Goal: Book appointment/travel/reservation

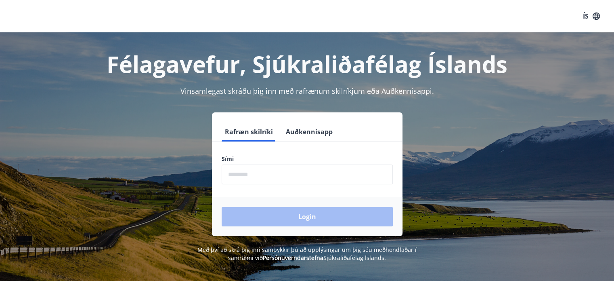
click at [288, 177] on input "phone" at bounding box center [307, 174] width 171 height 20
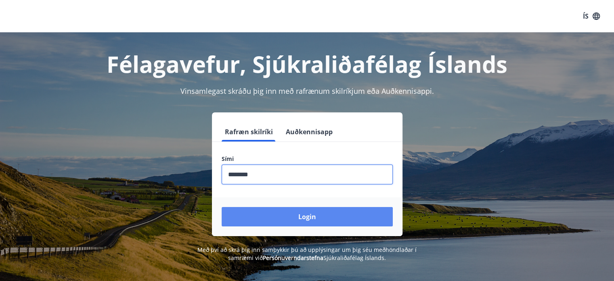
type input "********"
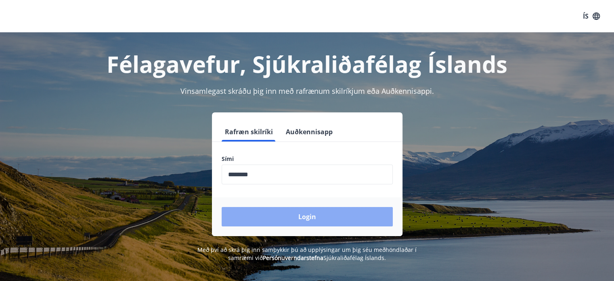
click at [312, 223] on button "Login" at bounding box center [307, 216] width 171 height 19
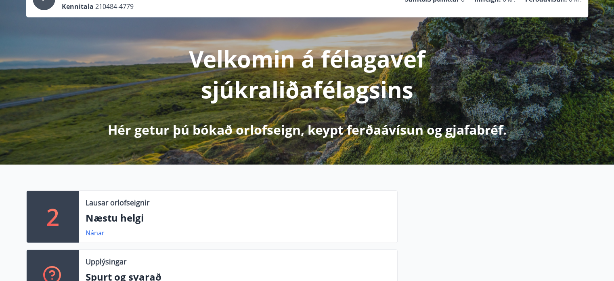
scroll to position [121, 0]
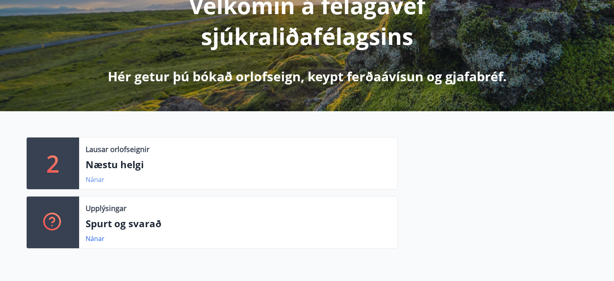
click at [95, 181] on link "Nánar" at bounding box center [95, 179] width 19 height 9
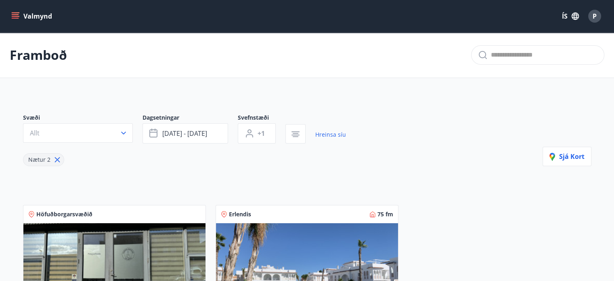
click at [56, 160] on icon at bounding box center [57, 159] width 9 height 9
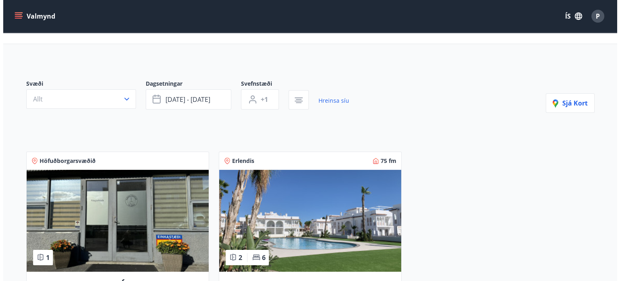
scroll to position [81, 0]
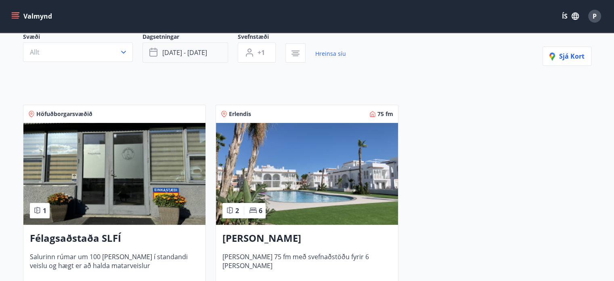
click at [204, 50] on span "ágú 15 - ágú 18" at bounding box center [184, 52] width 45 height 9
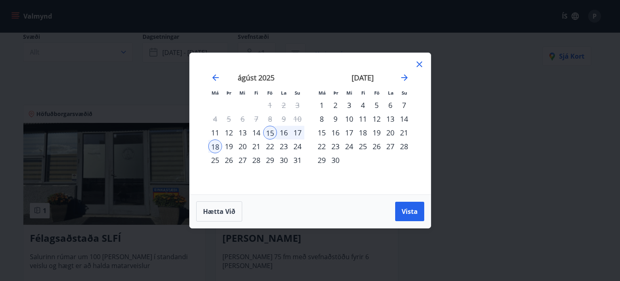
click at [418, 63] on icon at bounding box center [420, 64] width 10 height 10
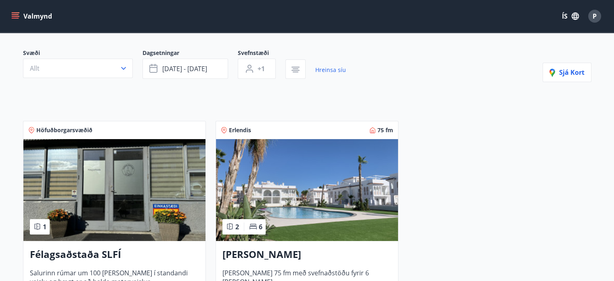
scroll to position [0, 0]
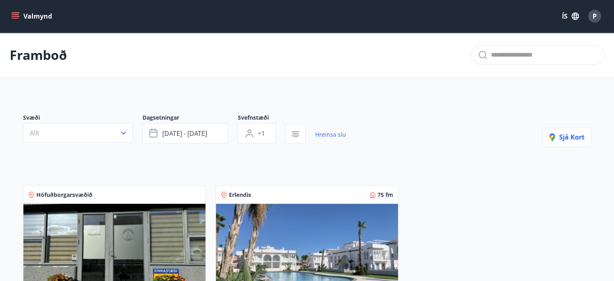
type input "*"
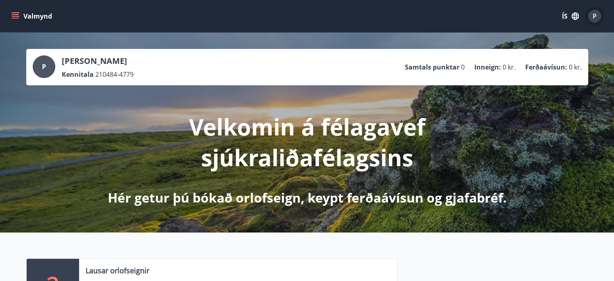
click at [593, 18] on span "P" at bounding box center [595, 16] width 4 height 9
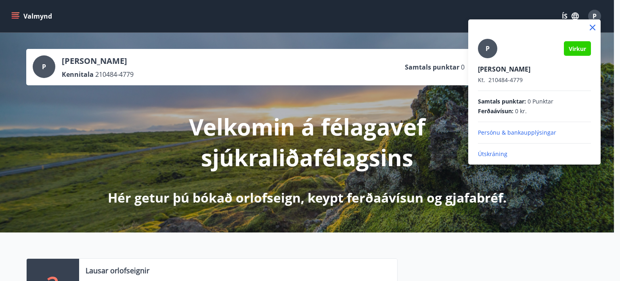
click at [580, 46] on span "Virkur" at bounding box center [577, 49] width 17 height 8
click at [491, 47] on div "P" at bounding box center [487, 48] width 19 height 19
click at [491, 59] on input "P" at bounding box center [533, 63] width 110 height 8
click at [592, 28] on icon at bounding box center [593, 28] width 6 height 6
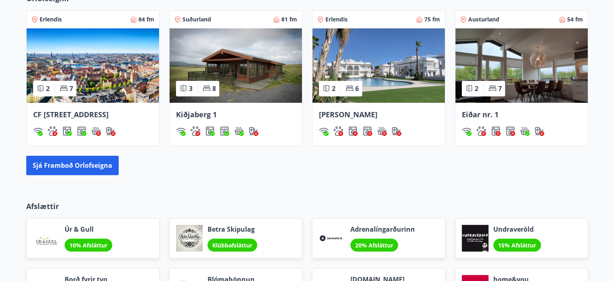
scroll to position [565, 0]
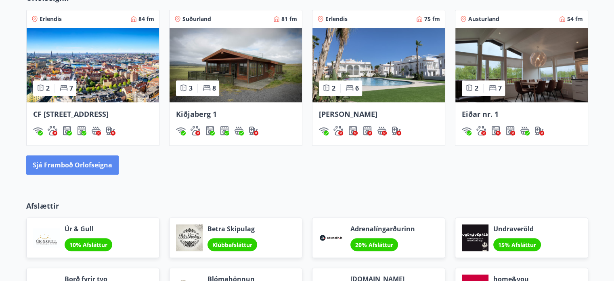
click at [87, 174] on button "Sjá framboð orlofseigna" at bounding box center [72, 164] width 92 height 19
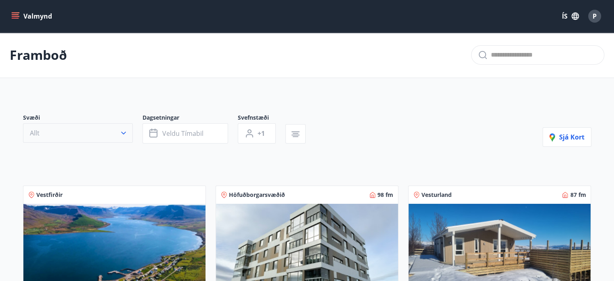
click at [90, 130] on button "Allt" at bounding box center [78, 132] width 110 height 19
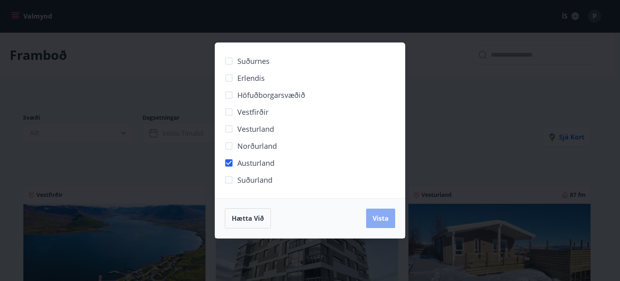
click at [380, 216] on span "Vista" at bounding box center [381, 218] width 16 height 9
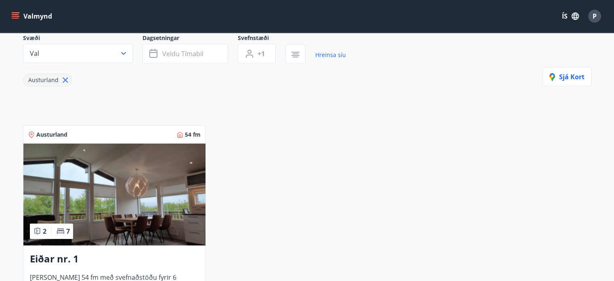
scroll to position [81, 0]
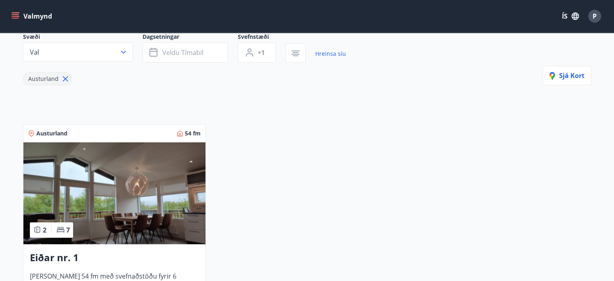
click at [186, 198] on img at bounding box center [114, 193] width 182 height 102
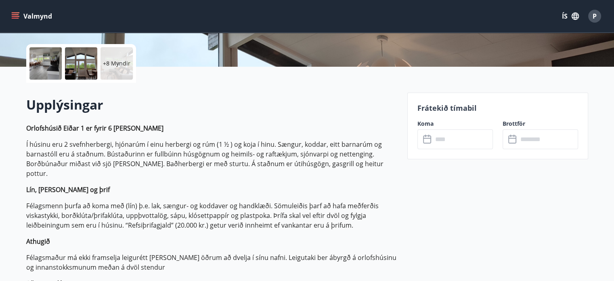
scroll to position [202, 0]
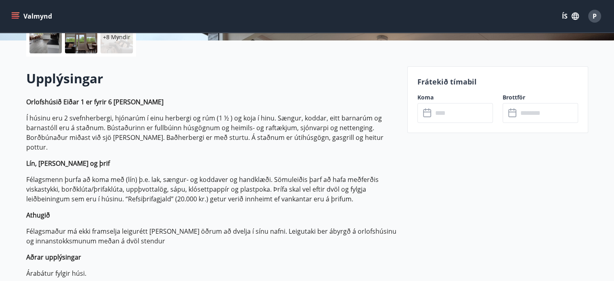
click at [441, 112] on input "text" at bounding box center [463, 113] width 60 height 20
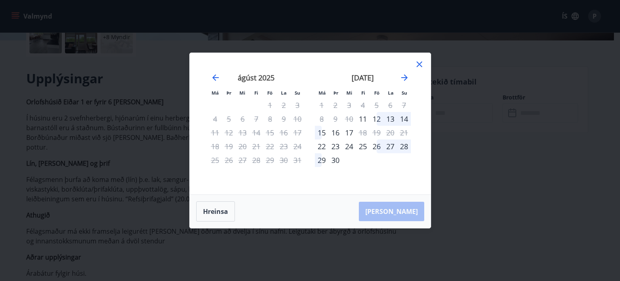
click at [378, 148] on div "26" at bounding box center [377, 146] width 14 height 14
click at [404, 146] on div "28" at bounding box center [404, 146] width 14 height 14
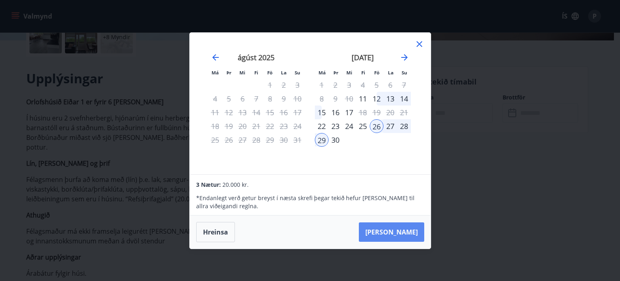
click at [417, 231] on button "Taka Frá" at bounding box center [391, 231] width 65 height 19
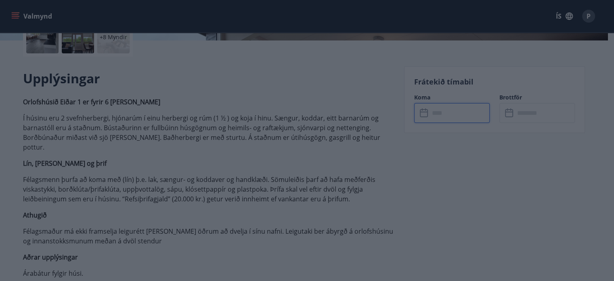
type input "******"
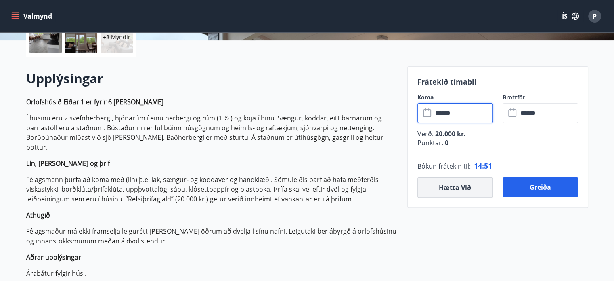
click at [451, 185] on button "Hætta við" at bounding box center [456, 187] width 76 height 20
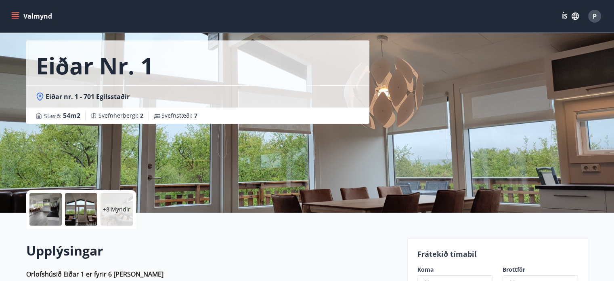
scroll to position [0, 0]
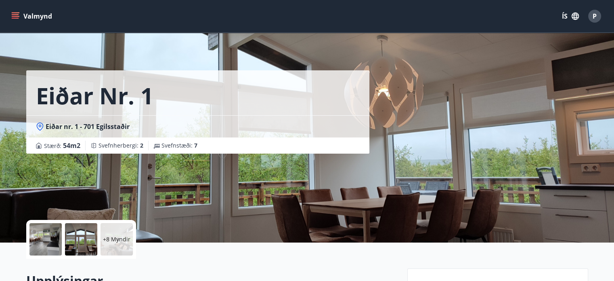
click at [111, 126] on span "Eiðar nr. 1 - 701 Egilsstaðir" at bounding box center [88, 126] width 84 height 9
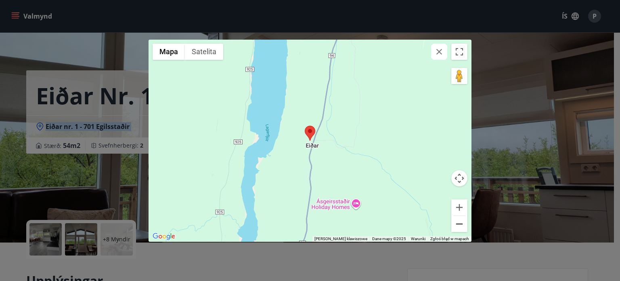
click at [462, 222] on button "Pomniejsz" at bounding box center [460, 224] width 16 height 16
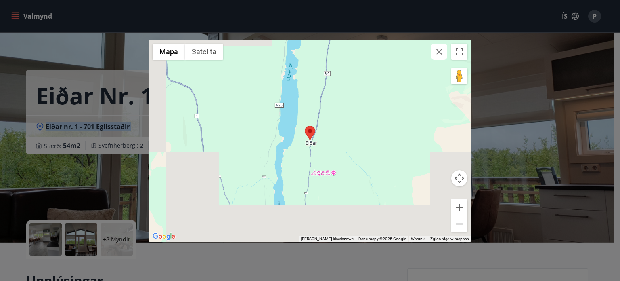
click at [462, 222] on button "Pomniejsz" at bounding box center [460, 224] width 16 height 16
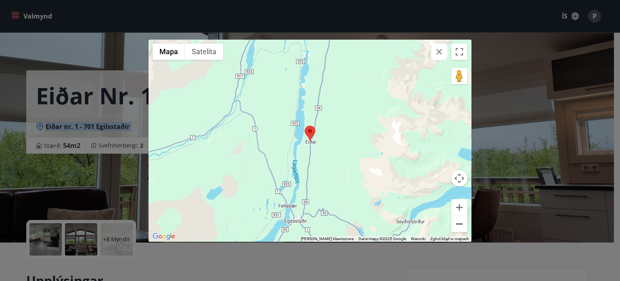
click at [462, 222] on button "Pomniejsz" at bounding box center [460, 224] width 16 height 16
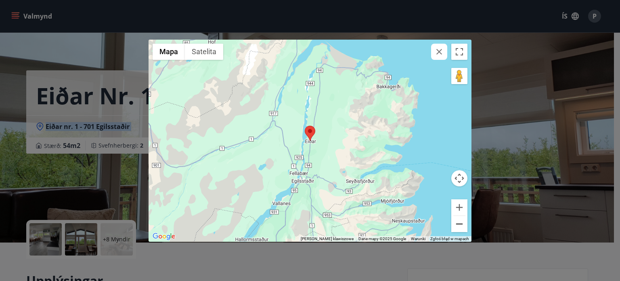
click at [462, 222] on button "Pomniejsz" at bounding box center [460, 224] width 16 height 16
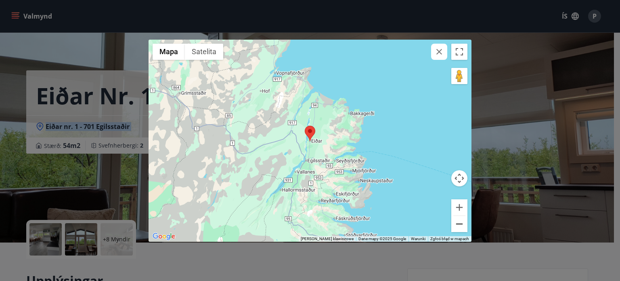
click at [462, 222] on button "Pomniejsz" at bounding box center [460, 224] width 16 height 16
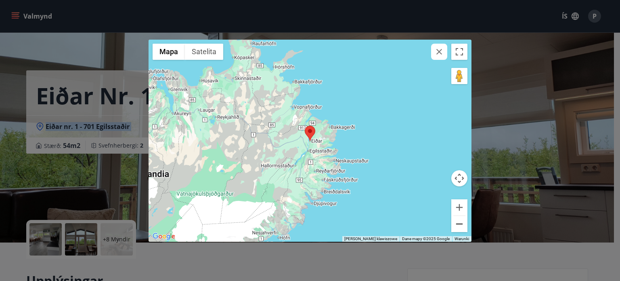
click at [462, 222] on button "Pomniejsz" at bounding box center [460, 224] width 16 height 16
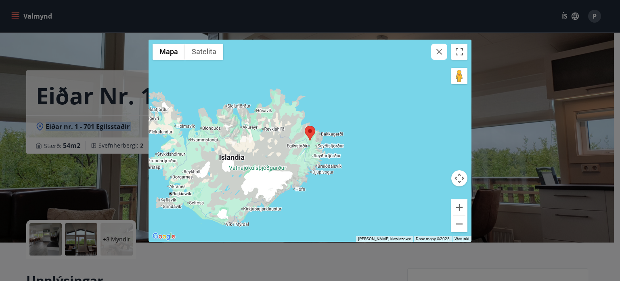
click at [462, 222] on button "Pomniejsz" at bounding box center [460, 224] width 16 height 16
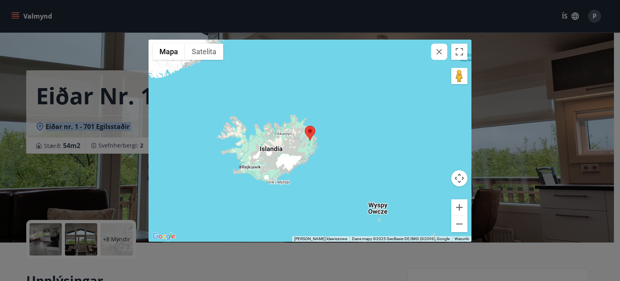
click at [439, 50] on icon "button" at bounding box center [440, 52] width 10 height 10
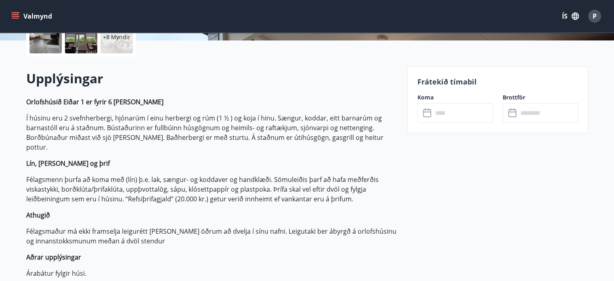
click at [319, 174] on p "Félagsmenn þurfa að koma með (lín) þ.e. lak, sængur- og koddaver og handklæði. …" at bounding box center [212, 188] width 372 height 29
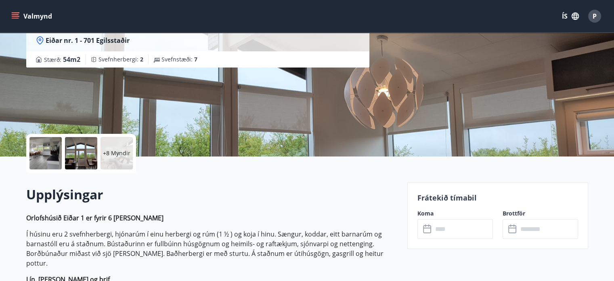
scroll to position [81, 0]
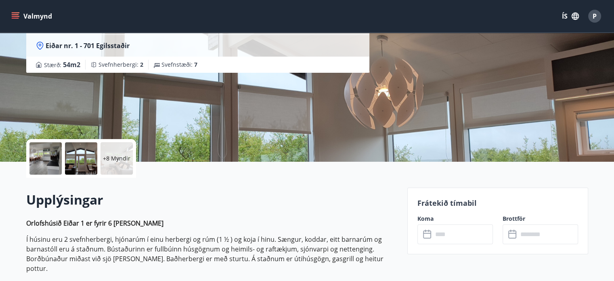
click at [444, 235] on input "text" at bounding box center [463, 234] width 60 height 20
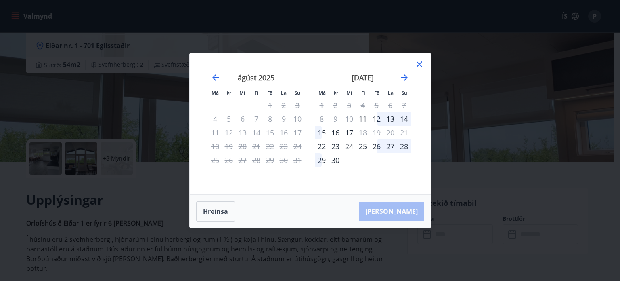
click at [418, 66] on icon at bounding box center [420, 64] width 6 height 6
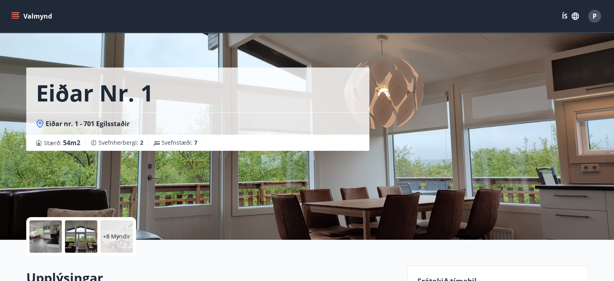
scroll to position [0, 0]
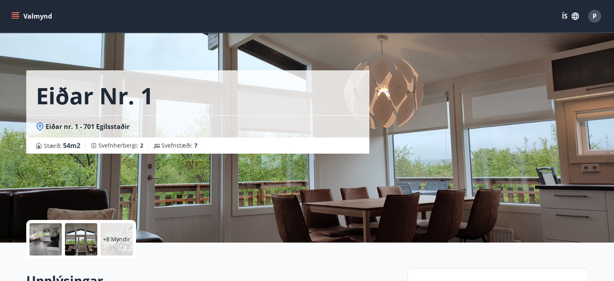
click at [14, 17] on icon "menu" at bounding box center [16, 16] width 9 height 1
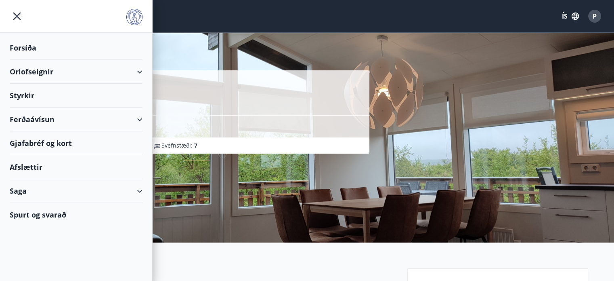
click at [37, 71] on div "Orlofseignir" at bounding box center [76, 72] width 133 height 24
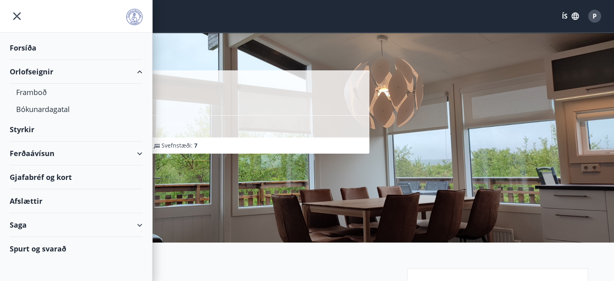
click at [26, 60] on div "Styrkir" at bounding box center [76, 48] width 133 height 24
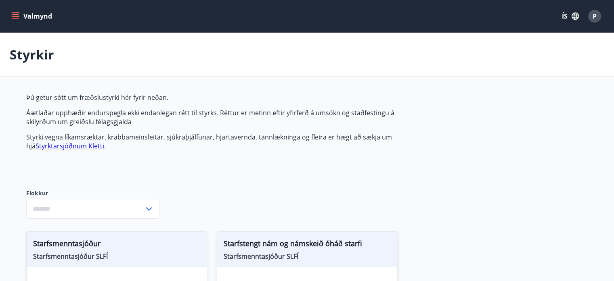
type input "***"
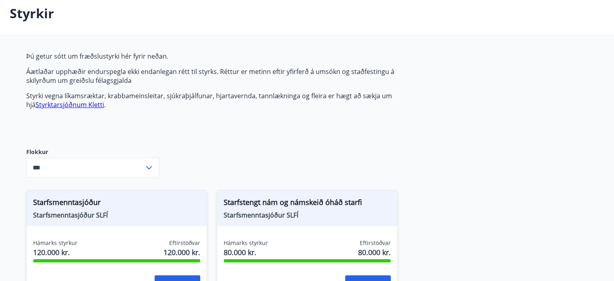
scroll to position [40, 0]
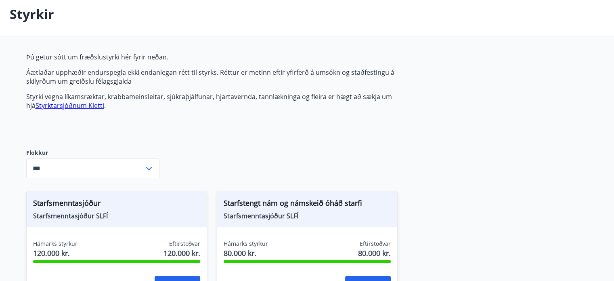
drag, startPoint x: 276, startPoint y: 44, endPoint x: 239, endPoint y: 48, distance: 37.8
click at [276, 44] on main "Styrkir Þú getur sótt um fræðslustyrki hér fyrir neðan. Áætlaðar upphæðir endur…" at bounding box center [307, 151] width 614 height 319
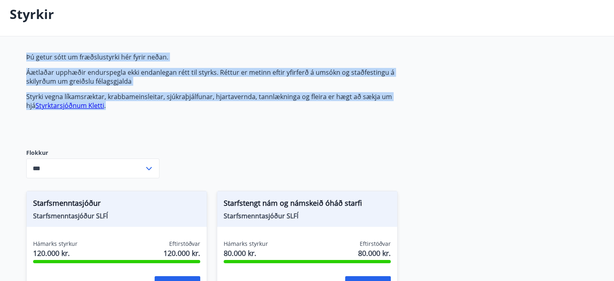
drag, startPoint x: 24, startPoint y: 56, endPoint x: 125, endPoint y: 109, distance: 114.2
click at [125, 109] on main "Styrkir Þú getur sótt um fræðslustyrki hér fyrir neðan. Áætlaðar upphæðir endur…" at bounding box center [307, 151] width 614 height 319
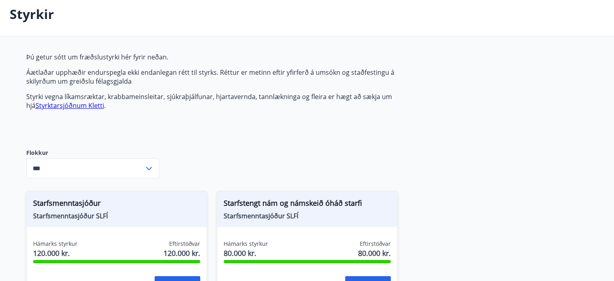
drag, startPoint x: 341, startPoint y: 135, endPoint x: 221, endPoint y: 192, distance: 132.4
click at [341, 135] on div "Þú getur sótt um fræðslustyrki hér fyrir neðan. Áætlaðar upphæðir endurspegla e…" at bounding box center [216, 94] width 381 height 83
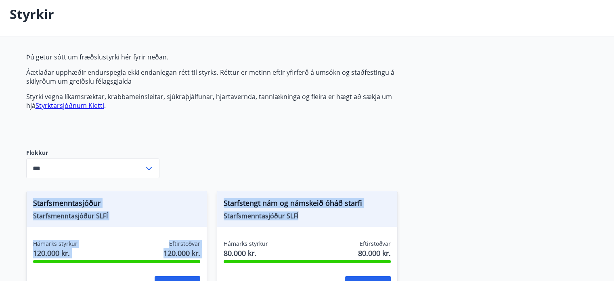
drag, startPoint x: 32, startPoint y: 201, endPoint x: 309, endPoint y: 224, distance: 277.6
click at [309, 224] on div "Starfsmenntasjóður Starfsmenntasjóður SLFÍ Hámarks styrkur 120.000 kr. Eftirstö…" at bounding box center [303, 241] width 572 height 121
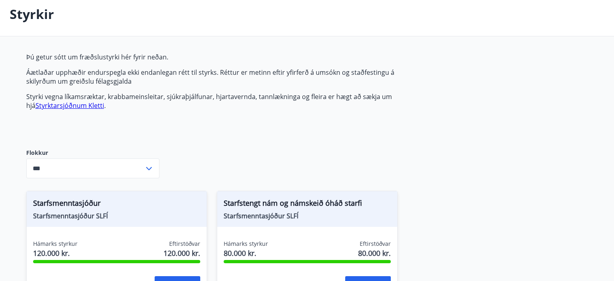
click at [439, 119] on div "Þú getur sótt um fræðslustyrki hér fyrir neðan. Áætlaðar upphæðir endurspegla e…" at bounding box center [307, 182] width 562 height 259
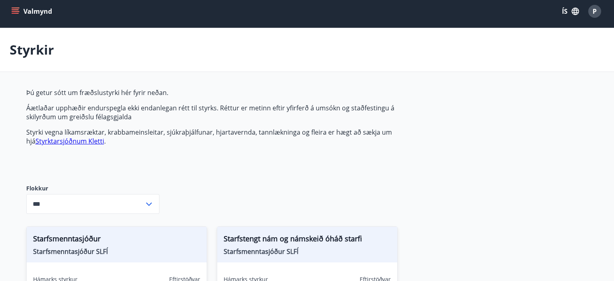
scroll to position [0, 0]
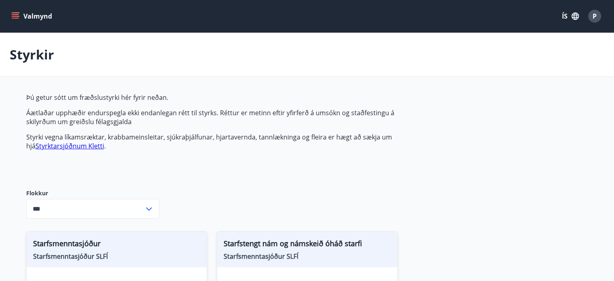
click at [15, 13] on icon "menu" at bounding box center [16, 13] width 9 height 1
click at [15, 17] on icon "menu" at bounding box center [16, 16] width 9 height 1
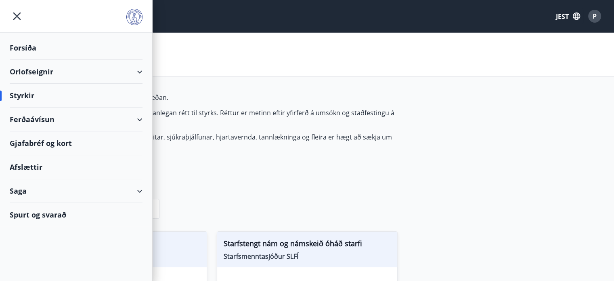
click at [41, 120] on font "Ferðaávísun" at bounding box center [32, 119] width 45 height 10
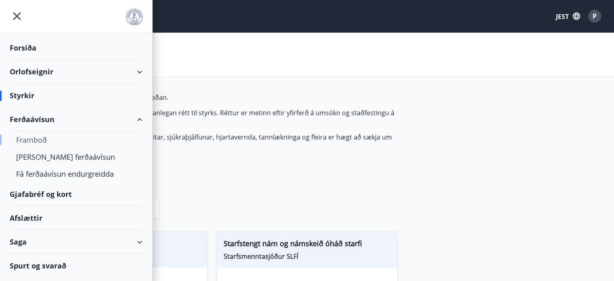
click at [36, 137] on font "Framboð" at bounding box center [31, 140] width 31 height 10
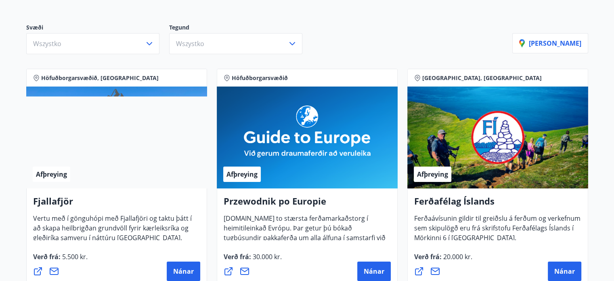
scroll to position [81, 0]
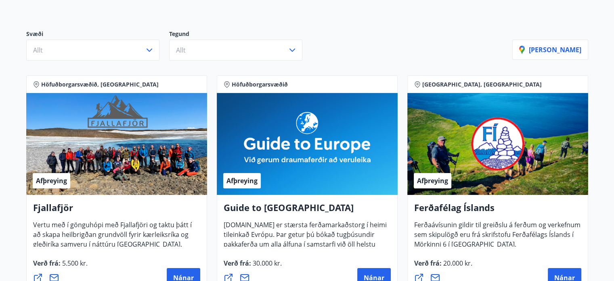
click at [341, 55] on div "Svæði Allt Tegund Allt" at bounding box center [269, 45] width 486 height 31
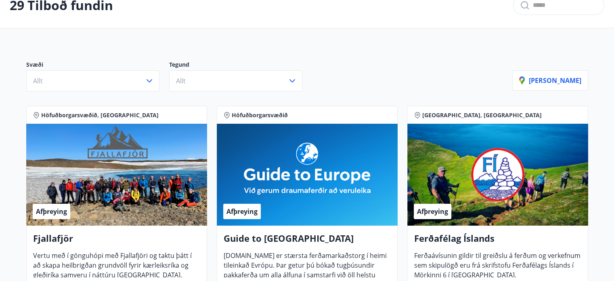
scroll to position [0, 0]
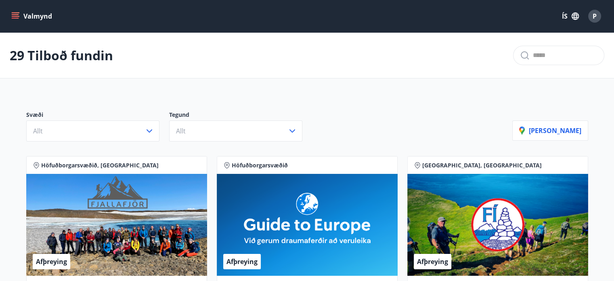
click at [15, 15] on icon "menu" at bounding box center [15, 14] width 7 height 1
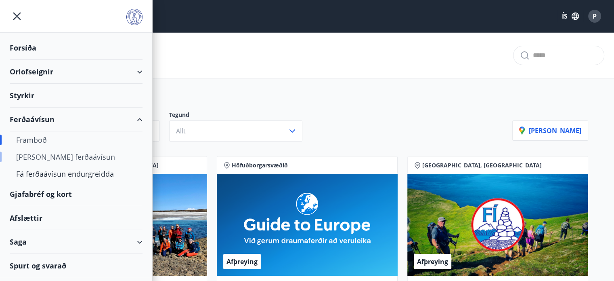
click at [53, 159] on div "Kaupa ferðaávísun" at bounding box center [76, 156] width 120 height 17
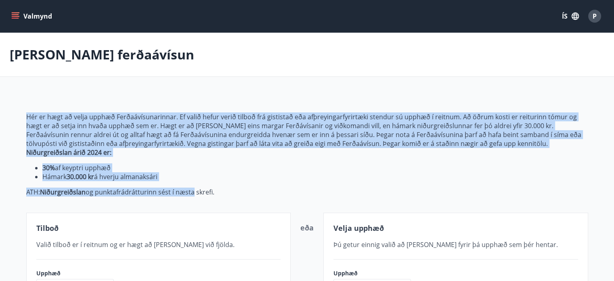
drag, startPoint x: 17, startPoint y: 115, endPoint x: 193, endPoint y: 182, distance: 188.6
click at [193, 182] on div "Hér er hægt að velja upphæð Ferðaávísunarinnar. Ef valið hefur verið tilboð frá…" at bounding box center [308, 220] width 582 height 255
click at [229, 178] on li "Hámark 30.000 kr á hverju almanaksári" at bounding box center [315, 176] width 546 height 9
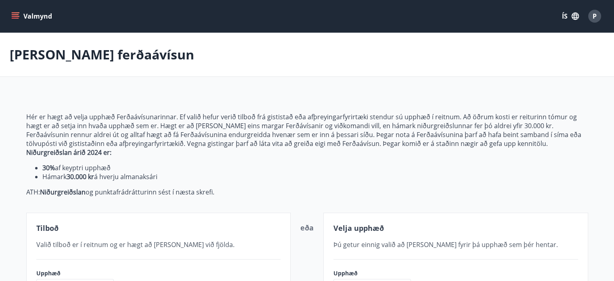
click at [12, 13] on icon "menu" at bounding box center [16, 13] width 9 height 1
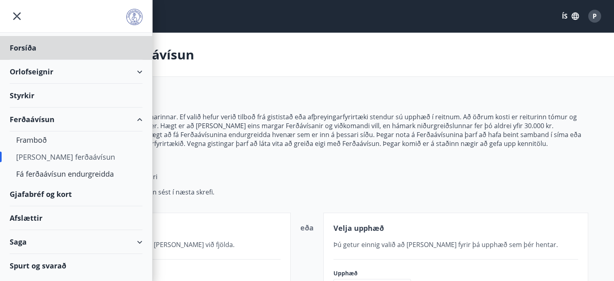
click at [26, 60] on div "Styrkir" at bounding box center [76, 48] width 133 height 24
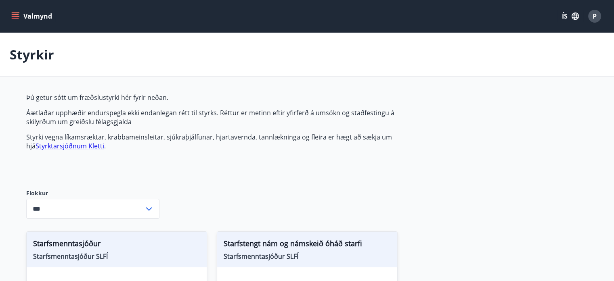
type input "***"
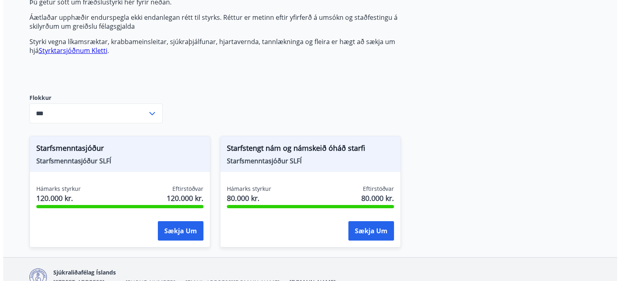
scroll to position [139, 0]
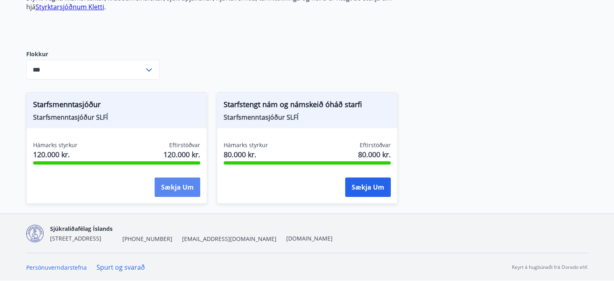
click at [179, 183] on button "Sækja um" at bounding box center [178, 186] width 46 height 19
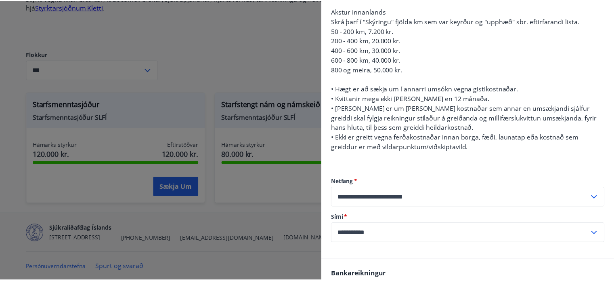
scroll to position [320, 0]
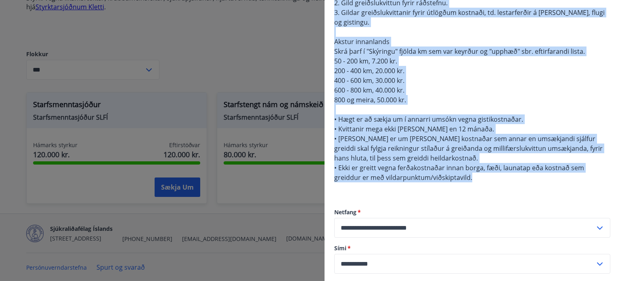
drag, startPoint x: 334, startPoint y: 88, endPoint x: 497, endPoint y: 174, distance: 184.5
click at [497, 174] on div "Þegar atvinnurekandi hefur greitt iðgjöld í sjóðinn í 6 síðustu mánuði samfellt…" at bounding box center [473, 20] width 296 height 537
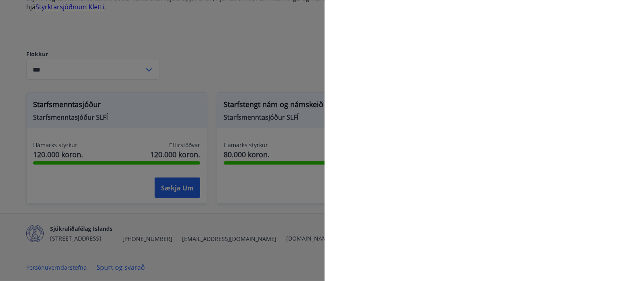
click at [286, 46] on div at bounding box center [310, 140] width 620 height 281
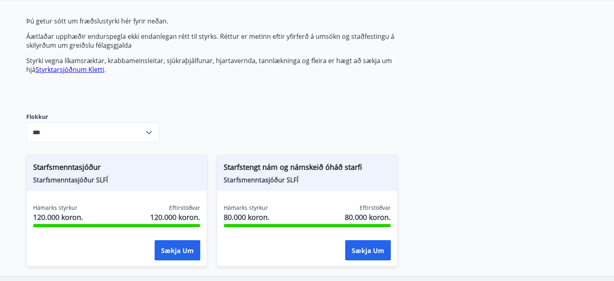
scroll to position [0, 0]
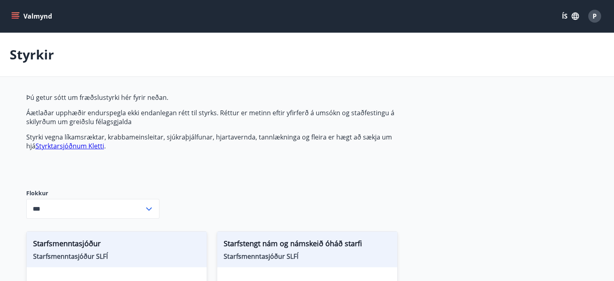
click at [578, 19] on icon "button" at bounding box center [575, 16] width 7 height 7
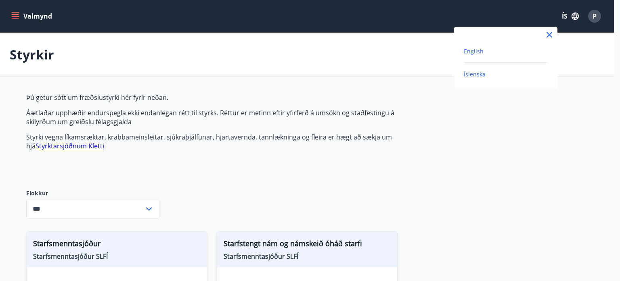
click at [472, 50] on span "English" at bounding box center [474, 51] width 20 height 8
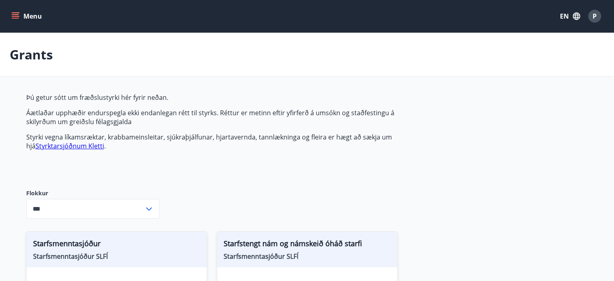
click at [573, 15] on icon "button" at bounding box center [576, 16] width 9 height 9
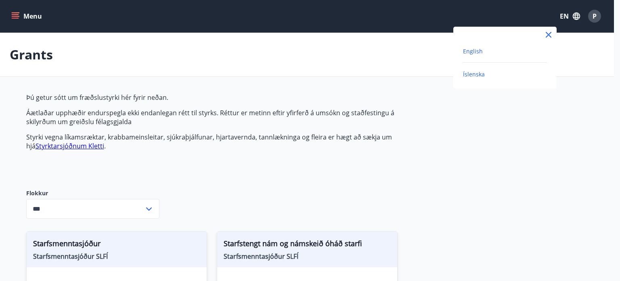
click at [469, 72] on span "Íslenska" at bounding box center [474, 74] width 22 height 8
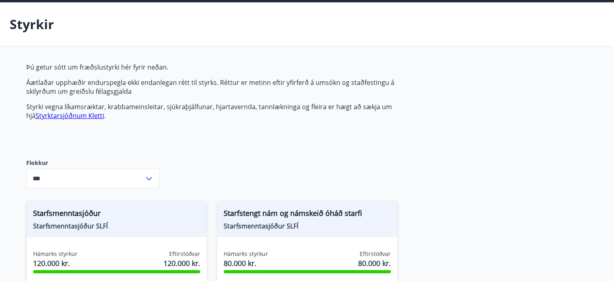
scroll to position [139, 0]
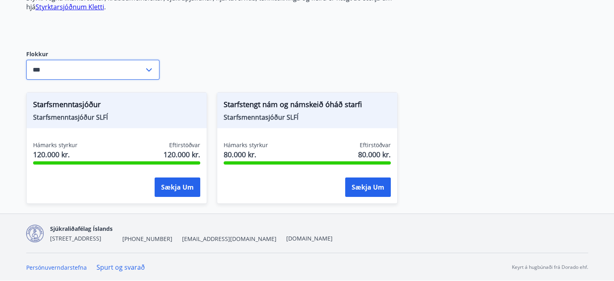
click at [102, 71] on input "***" at bounding box center [85, 70] width 118 height 20
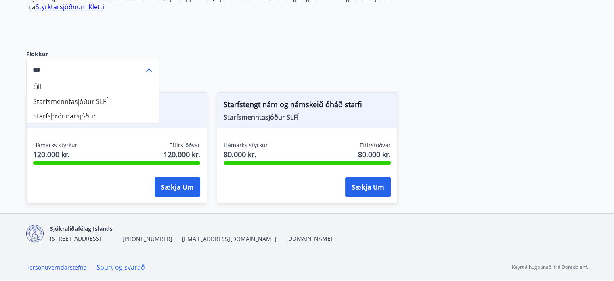
click at [262, 51] on div "Þú getur sótt um fræðslustyrki hér fyrir neðan. Áætlaðar upphæðir endurspegla e…" at bounding box center [307, 83] width 562 height 259
click at [132, 67] on input "***" at bounding box center [85, 70] width 118 height 20
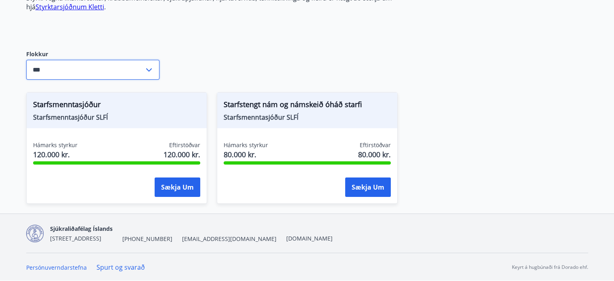
click at [257, 57] on div "Þú getur sótt um fræðslustyrki hér fyrir neðan. Áætlaðar upphæðir endurspegla e…" at bounding box center [307, 83] width 562 height 259
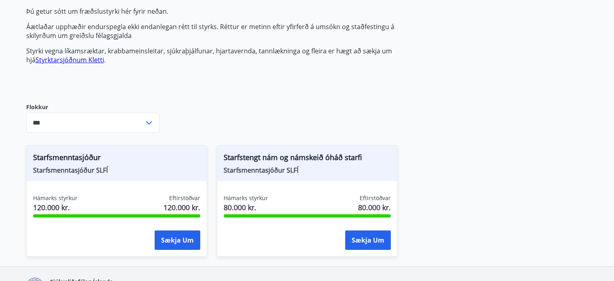
scroll to position [0, 0]
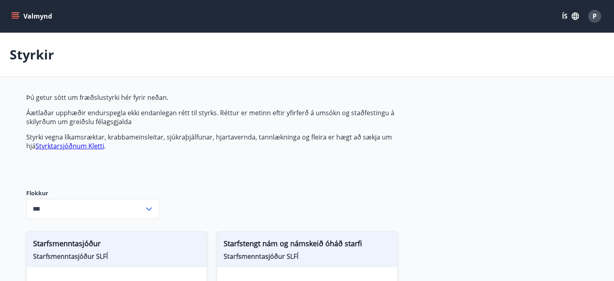
click at [16, 16] on icon "menu" at bounding box center [16, 16] width 9 height 1
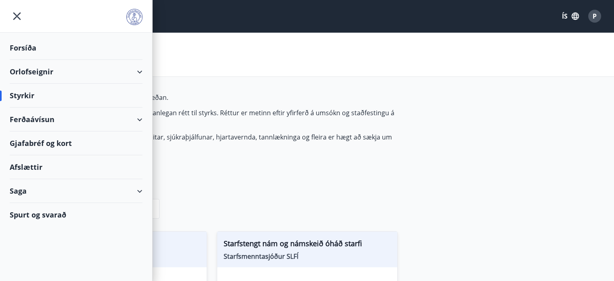
click at [38, 74] on div "Orlofseignir" at bounding box center [76, 72] width 133 height 24
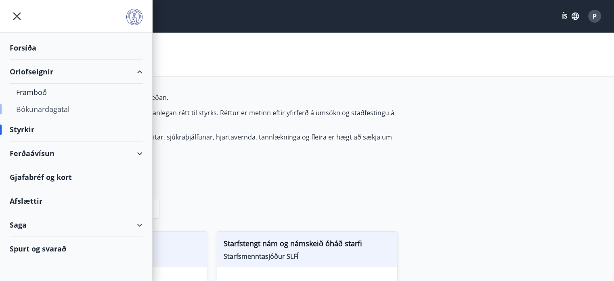
click at [45, 108] on div "Bókunardagatal" at bounding box center [76, 109] width 120 height 17
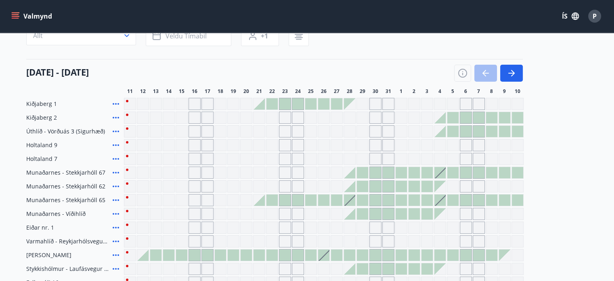
scroll to position [79, 0]
drag, startPoint x: 24, startPoint y: 197, endPoint x: 104, endPoint y: 197, distance: 79.6
click at [104, 197] on div "Svæði Allt Dagsetningar Veldu tímabil Svefnstæði +1 11 ágúst - 10 september 11 …" at bounding box center [308, 178] width 582 height 327
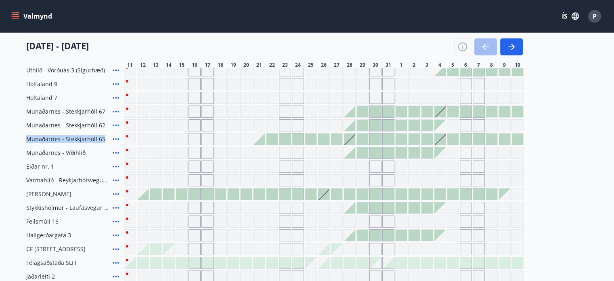
scroll to position [160, 0]
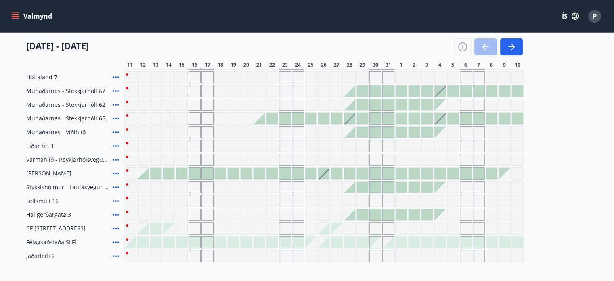
click at [55, 175] on span "Spánn Quesada" at bounding box center [48, 173] width 45 height 8
click at [155, 172] on div at bounding box center [155, 173] width 11 height 11
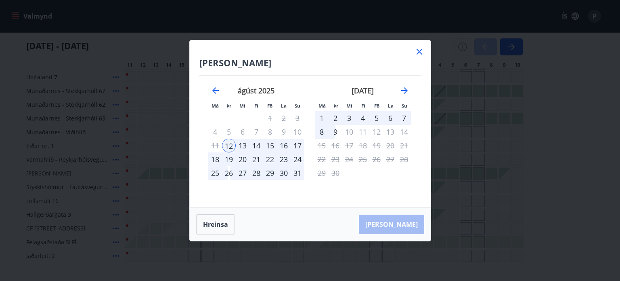
click at [295, 144] on div "17" at bounding box center [298, 146] width 14 height 14
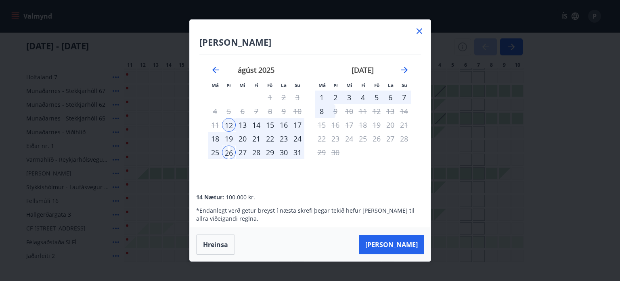
click at [250, 133] on div "21" at bounding box center [257, 139] width 14 height 14
click at [237, 124] on div "13" at bounding box center [243, 125] width 14 height 14
click at [420, 29] on icon at bounding box center [420, 31] width 10 height 10
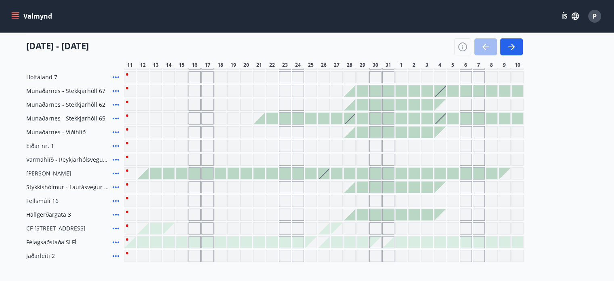
click at [416, 30] on div "Valmynd ÍS P" at bounding box center [307, 16] width 614 height 32
click at [62, 214] on span "Hallgerðargata 3" at bounding box center [48, 214] width 45 height 8
click at [509, 43] on icon "button" at bounding box center [512, 47] width 10 height 10
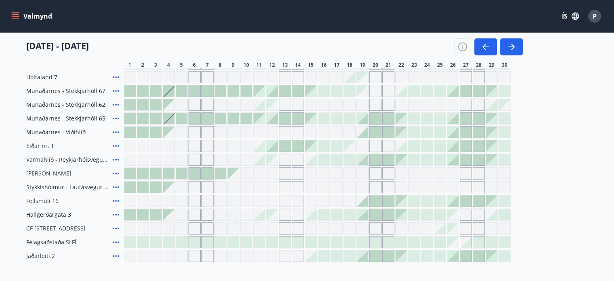
click at [11, 225] on main "Bókunardagatal Svæði Allt Dagsetningar Veldu tímabil Svefnstæði +1 01 september…" at bounding box center [307, 67] width 614 height 389
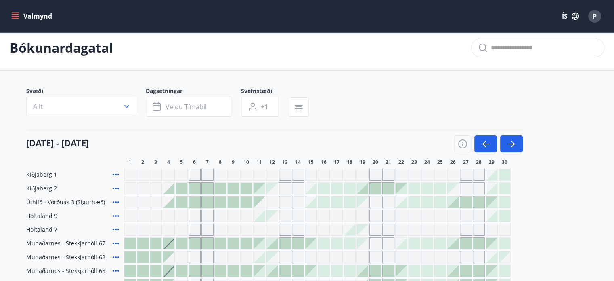
scroll to position [0, 0]
